Goal: Information Seeking & Learning: Understand process/instructions

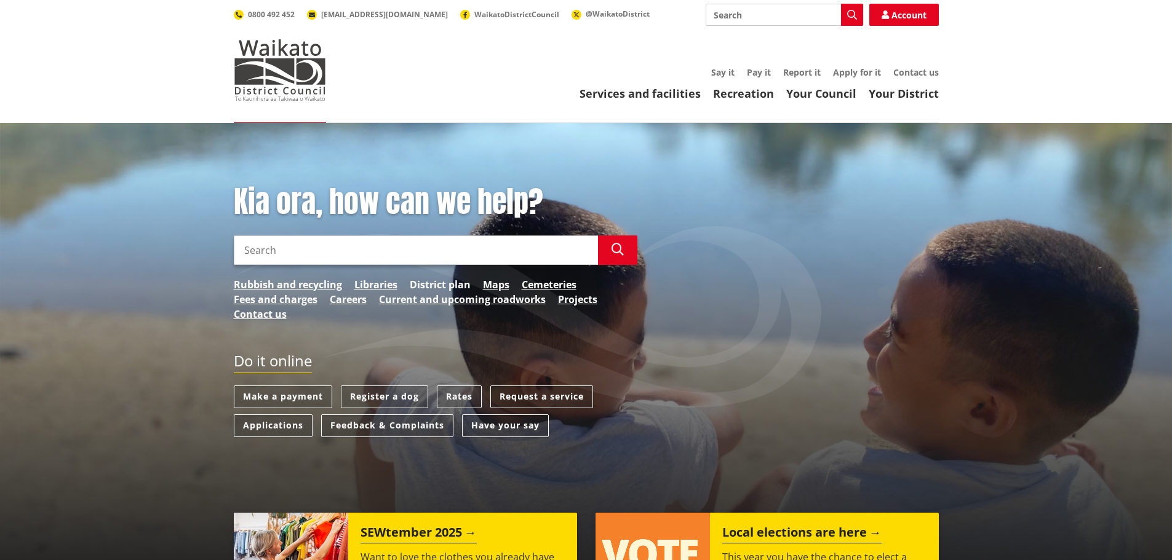
click at [446, 285] on link "District plan" at bounding box center [440, 284] width 61 height 15
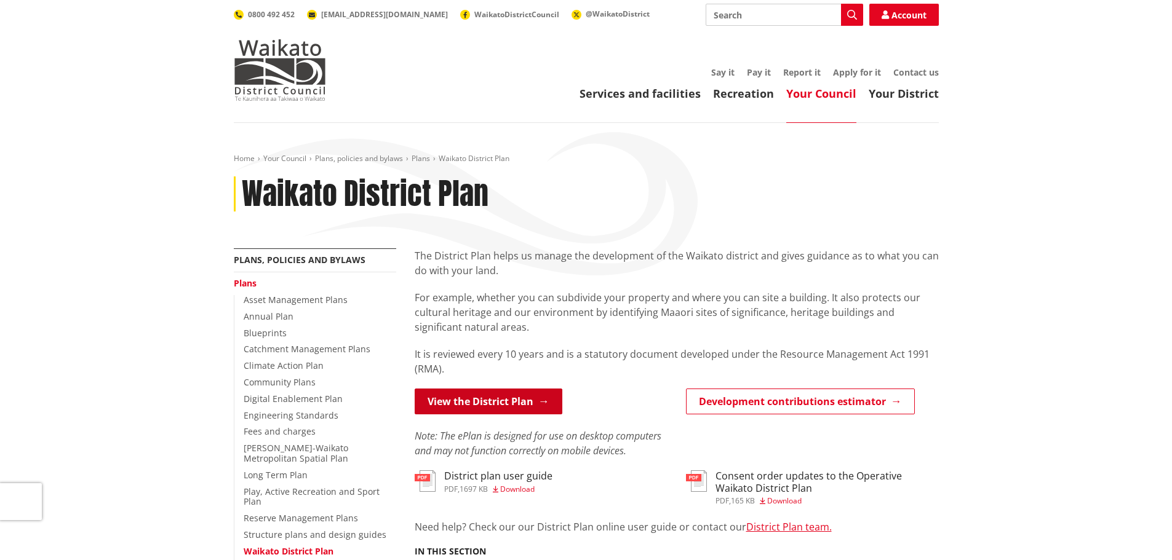
click at [493, 399] on link "View the District Plan" at bounding box center [489, 402] width 148 height 26
click at [481, 400] on link "View the District Plan" at bounding box center [489, 402] width 148 height 26
